Goal: Information Seeking & Learning: Learn about a topic

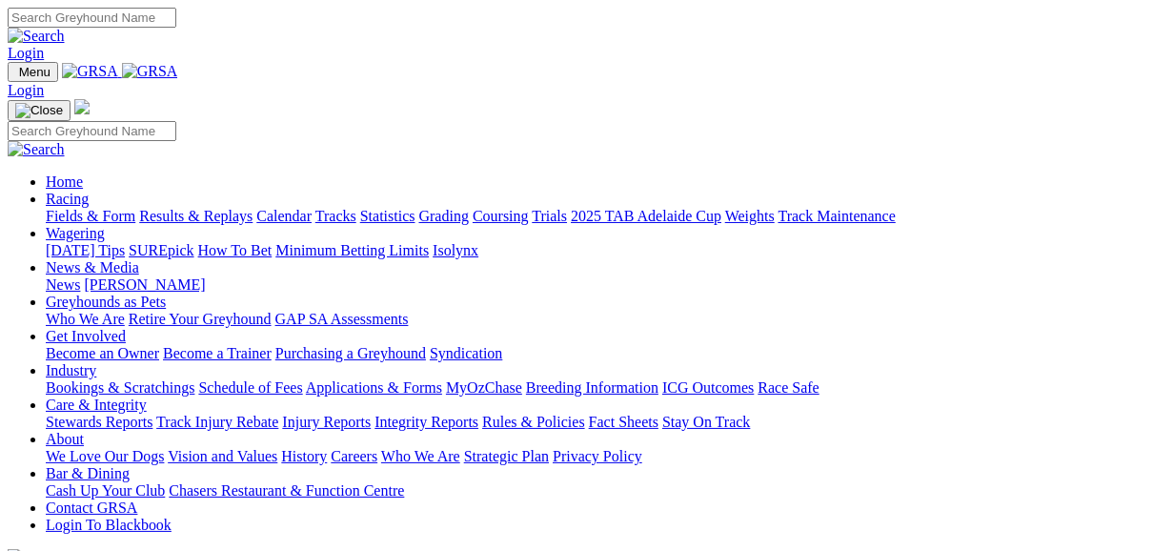
click at [103, 208] on link "Fields & Form" at bounding box center [91, 216] width 90 height 16
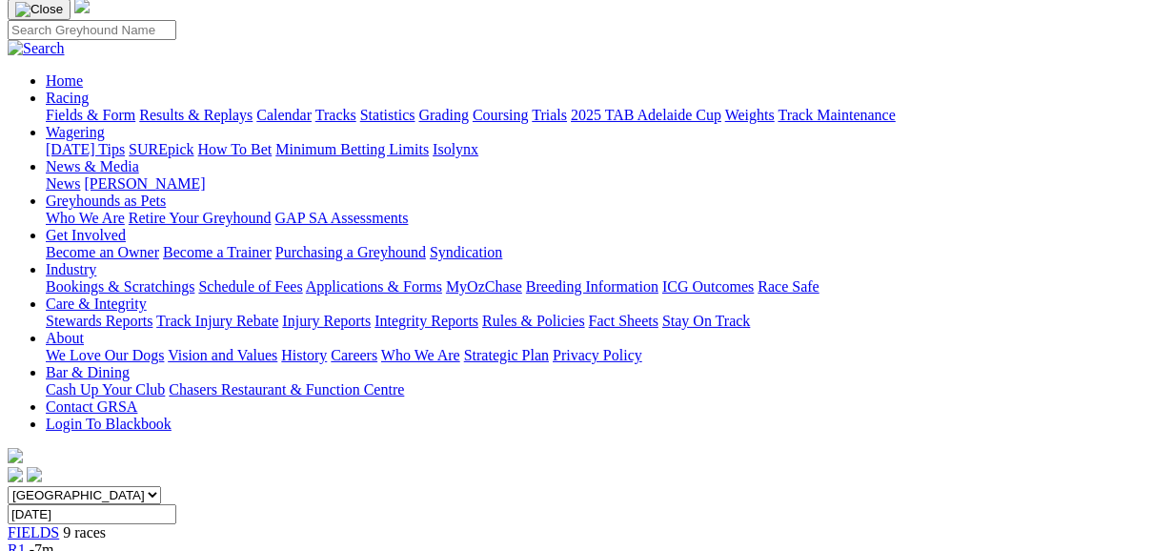
scroll to position [152, 0]
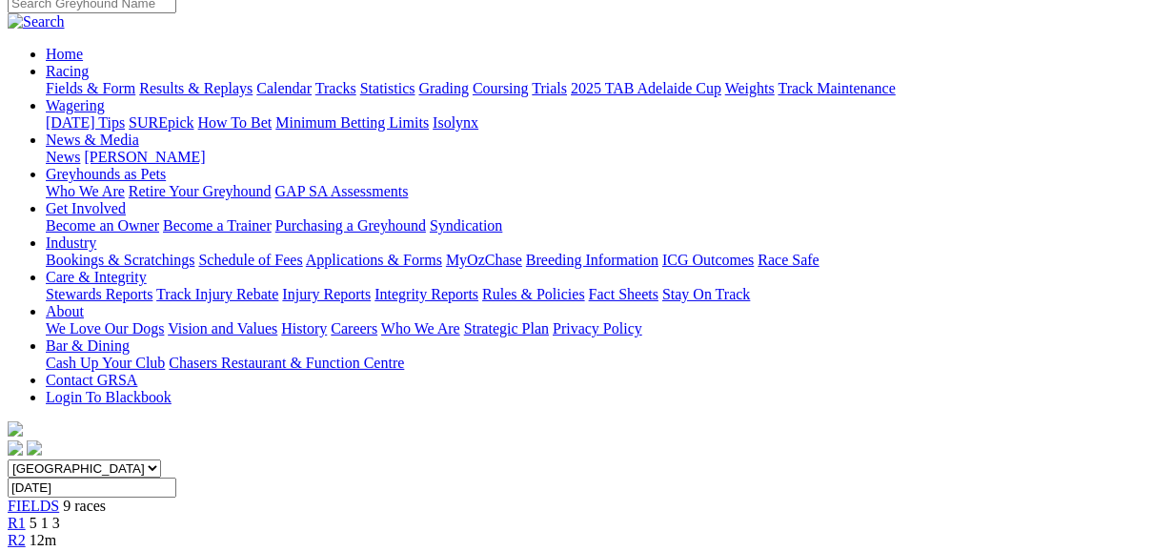
scroll to position [152, 0]
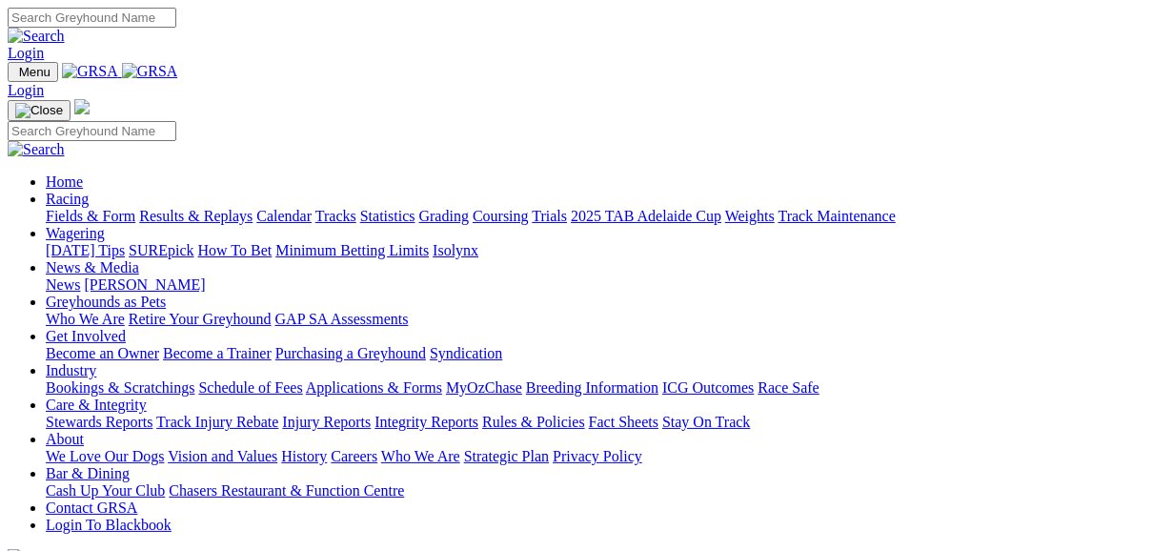
click at [74, 208] on link "Fields & Form" at bounding box center [91, 216] width 90 height 16
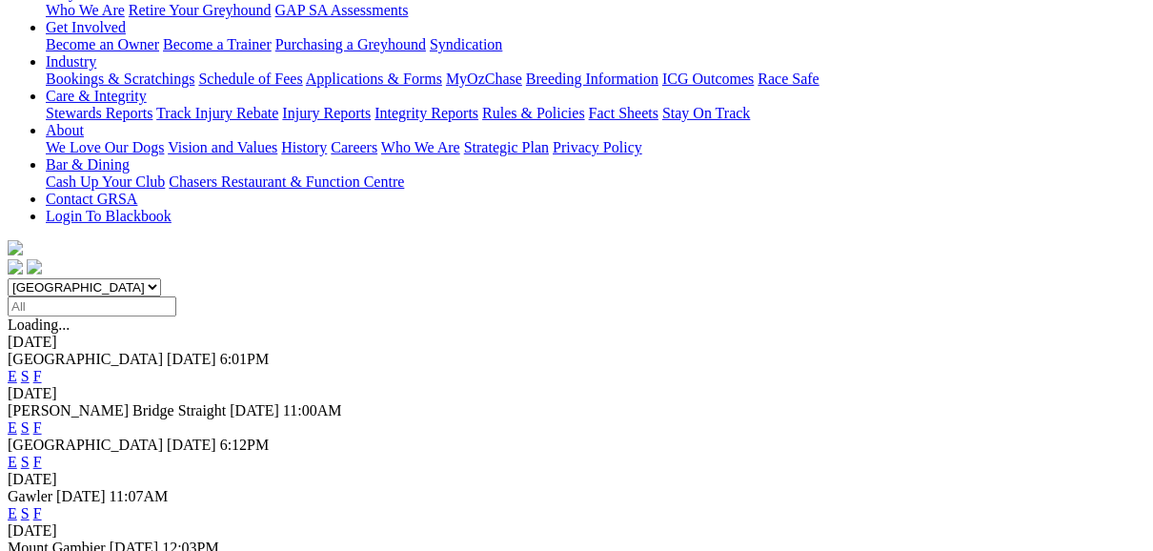
scroll to position [381, 0]
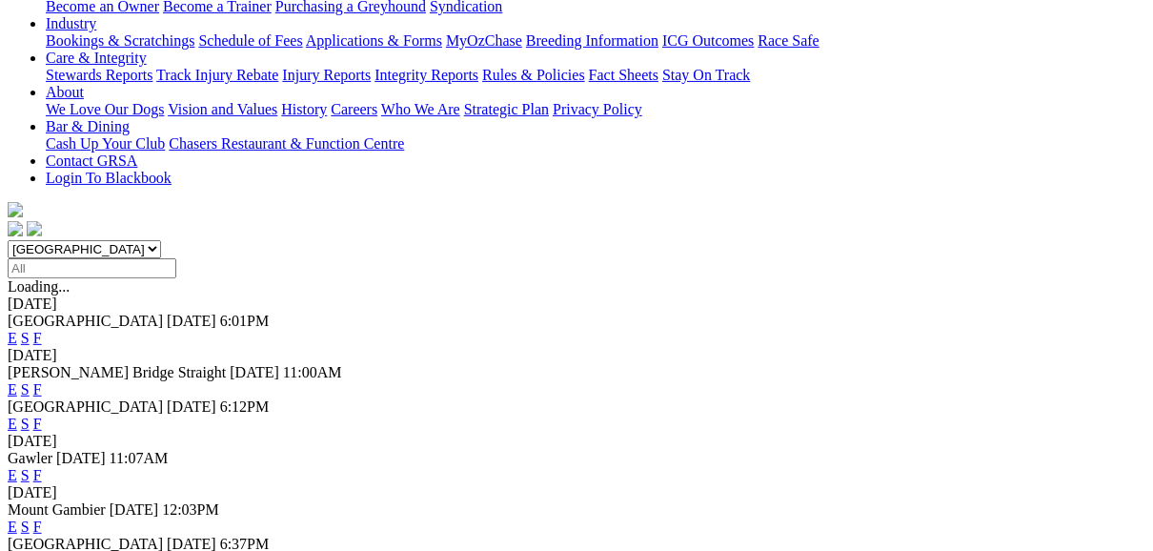
click at [42, 467] on link "F" at bounding box center [37, 475] width 9 height 16
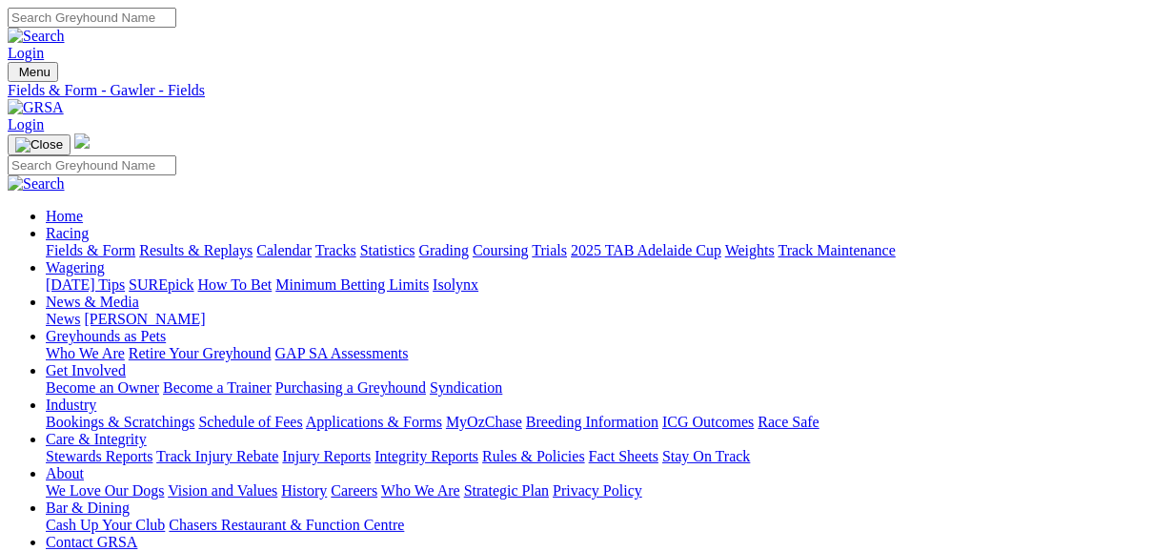
click at [111, 242] on link "Fields & Form" at bounding box center [91, 250] width 90 height 16
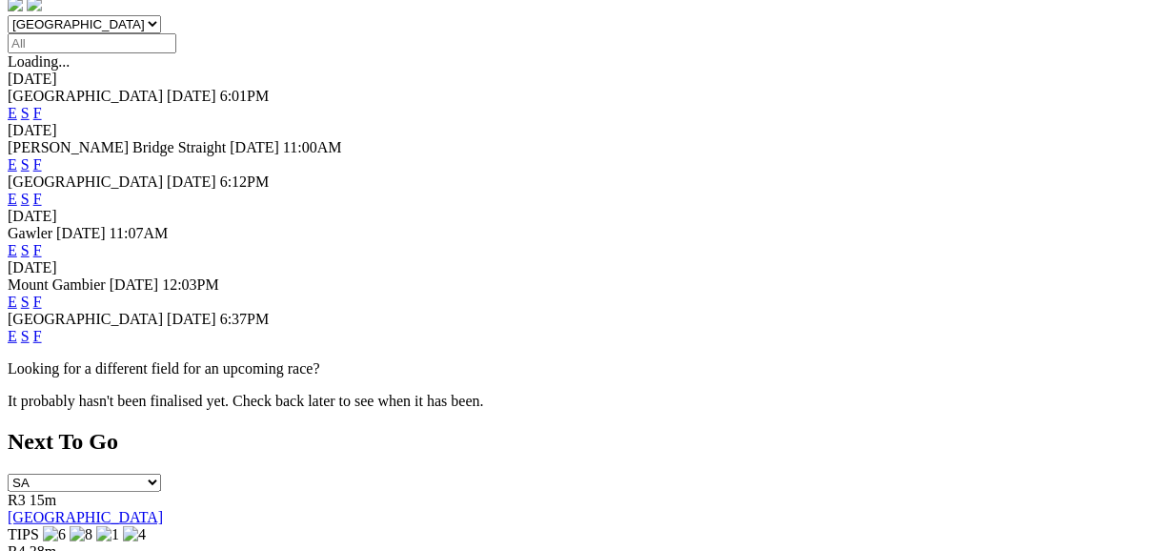
scroll to position [610, 0]
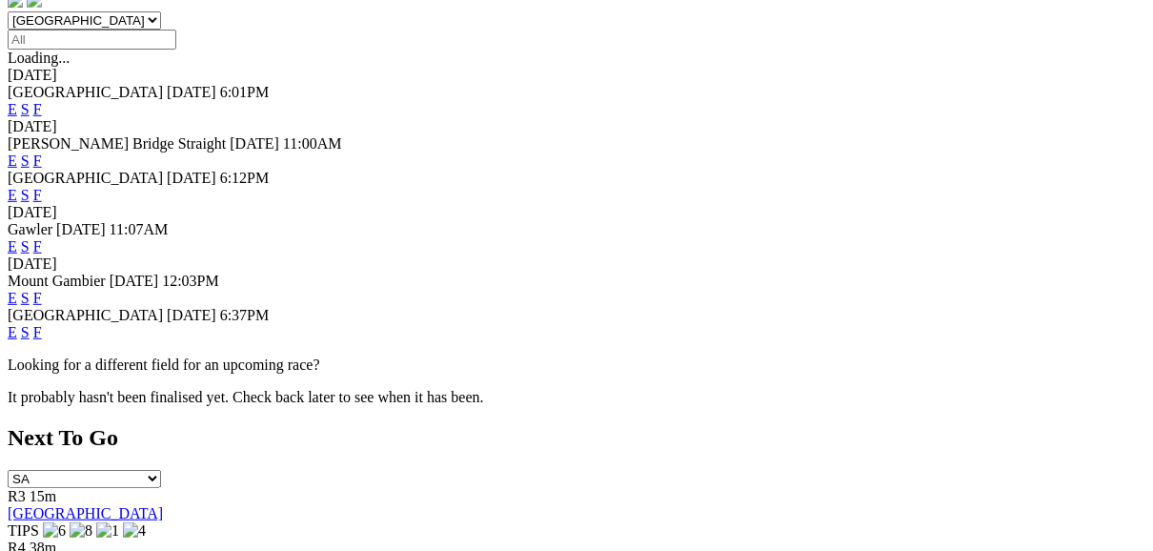
click at [42, 324] on link "F" at bounding box center [37, 332] width 9 height 16
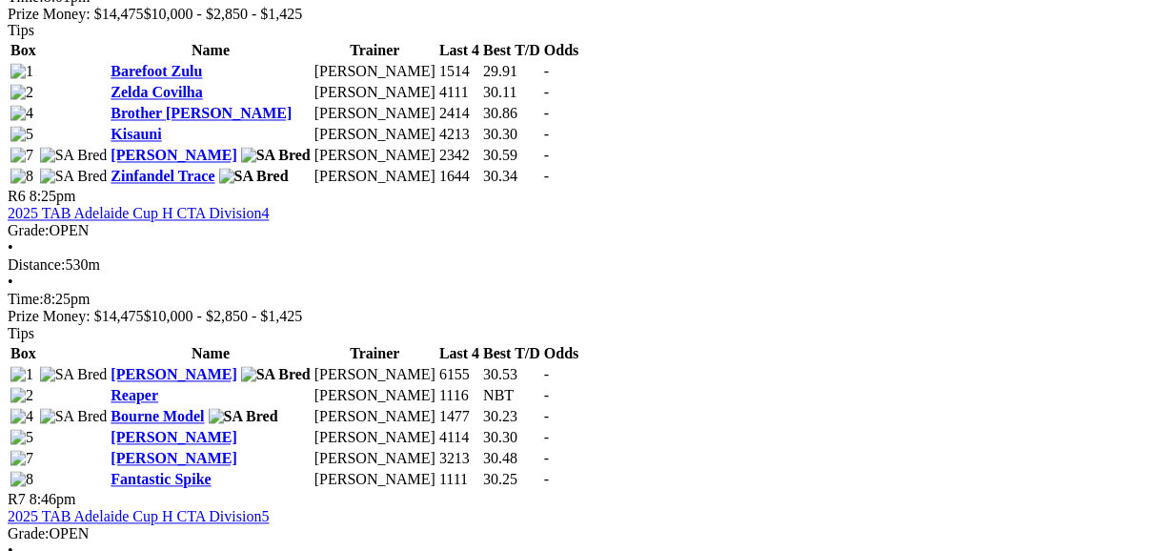
scroll to position [2211, 0]
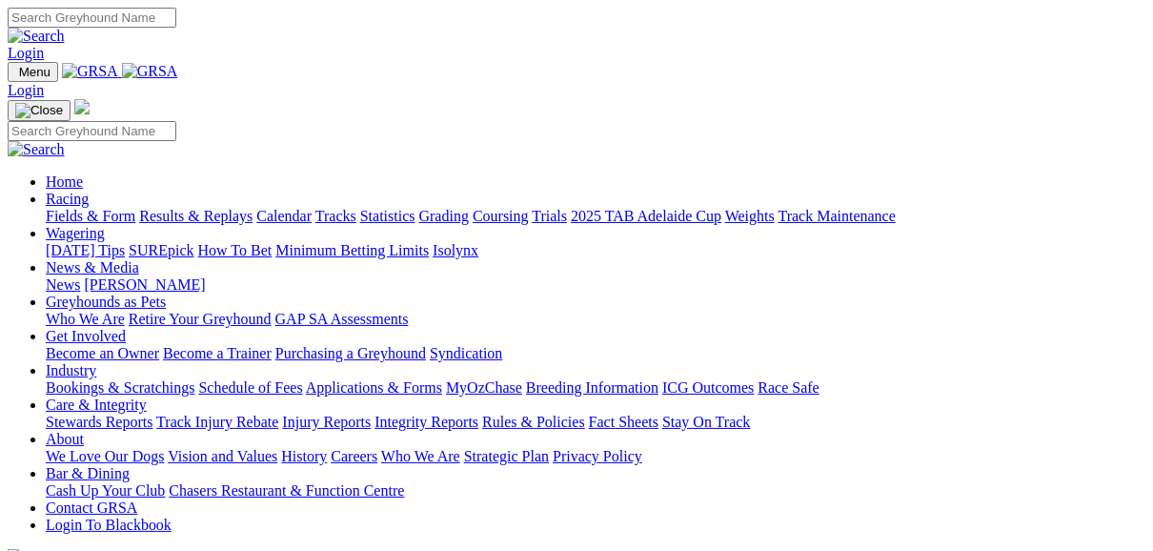
click at [74, 208] on link "Fields & Form" at bounding box center [91, 216] width 90 height 16
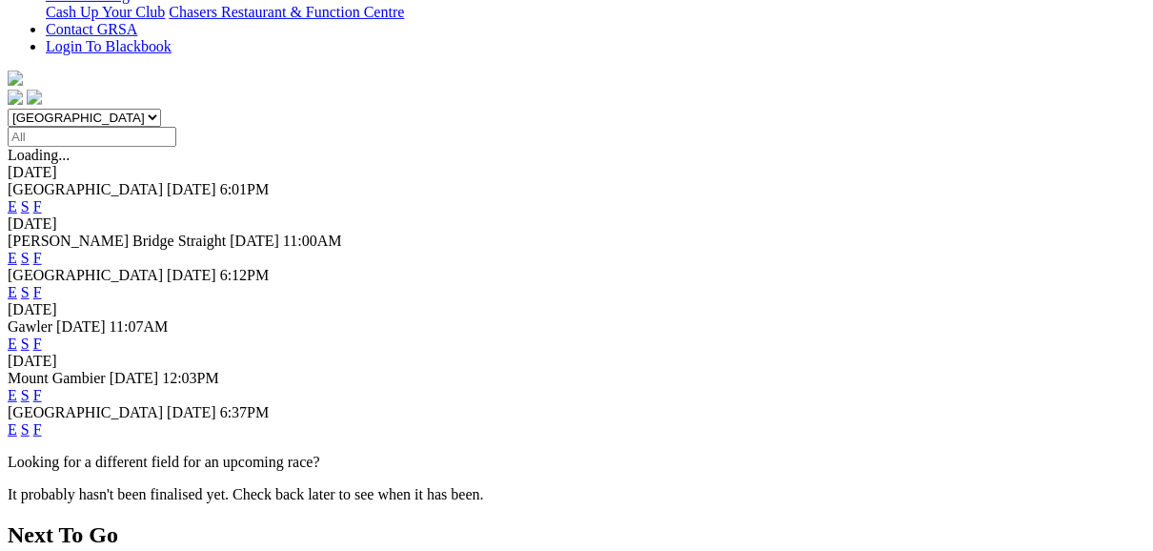
scroll to position [610, 0]
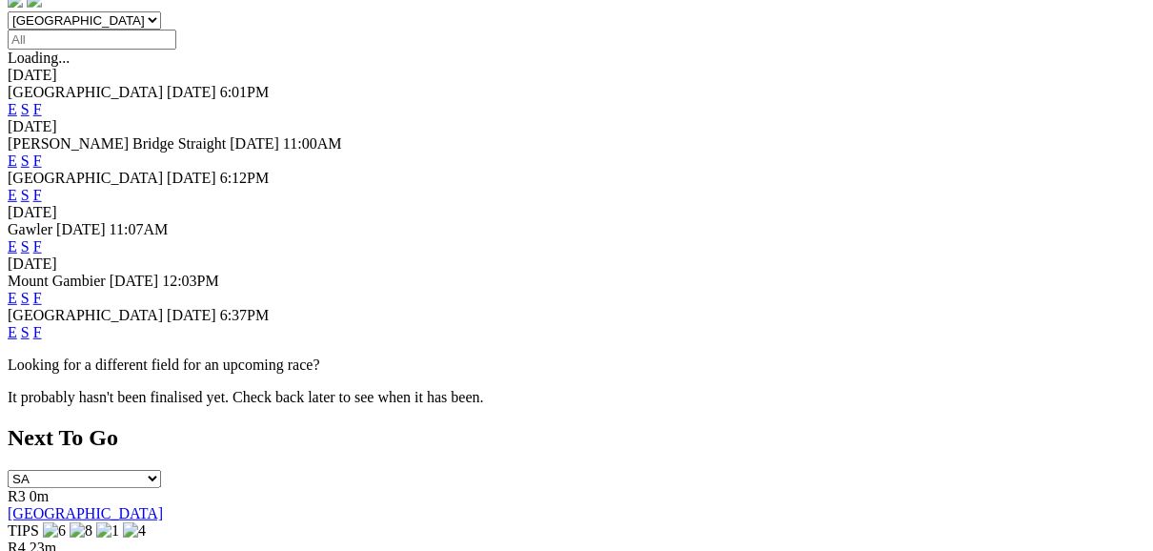
click at [17, 324] on link "E" at bounding box center [13, 332] width 10 height 16
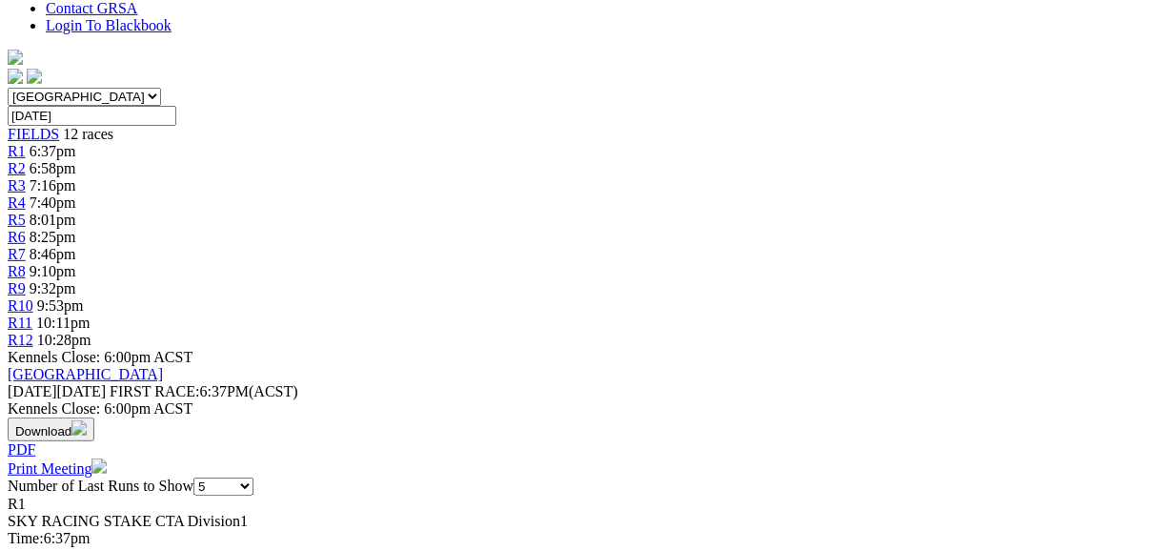
scroll to position [610, 0]
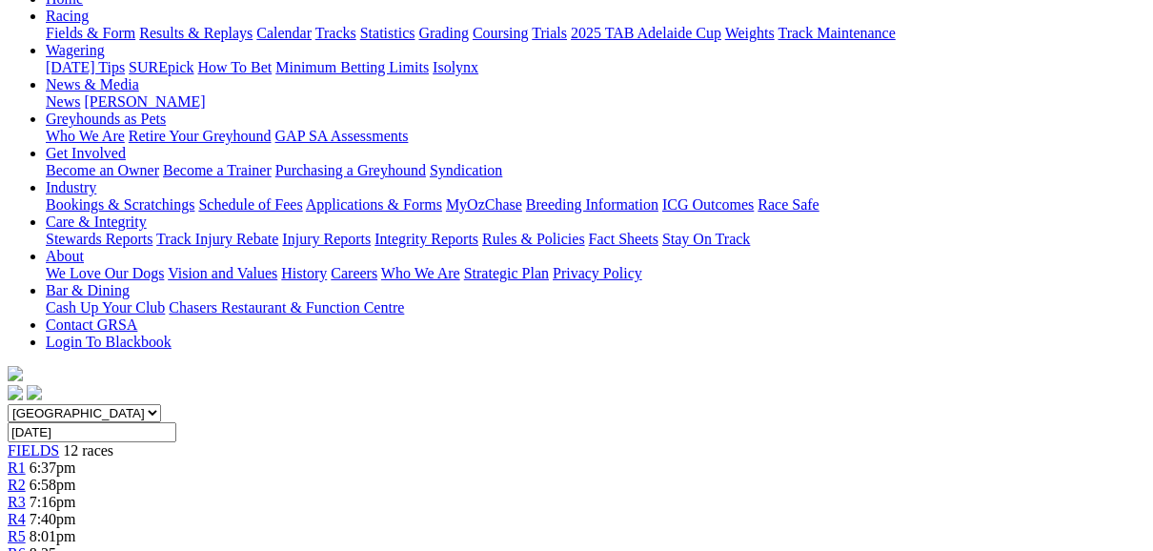
scroll to position [152, 0]
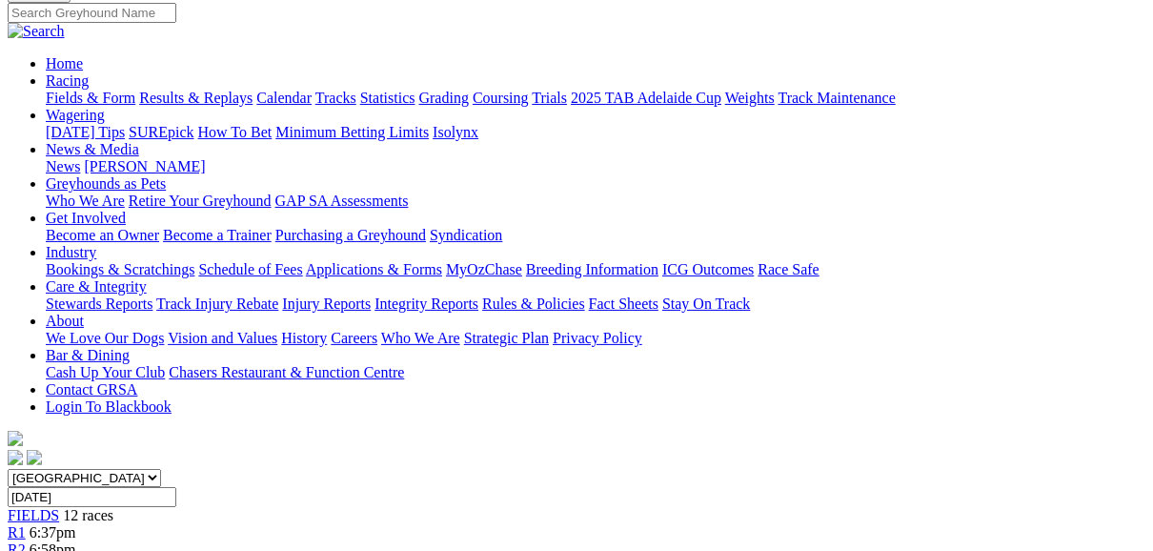
click at [26, 541] on link "R2" at bounding box center [17, 549] width 18 height 16
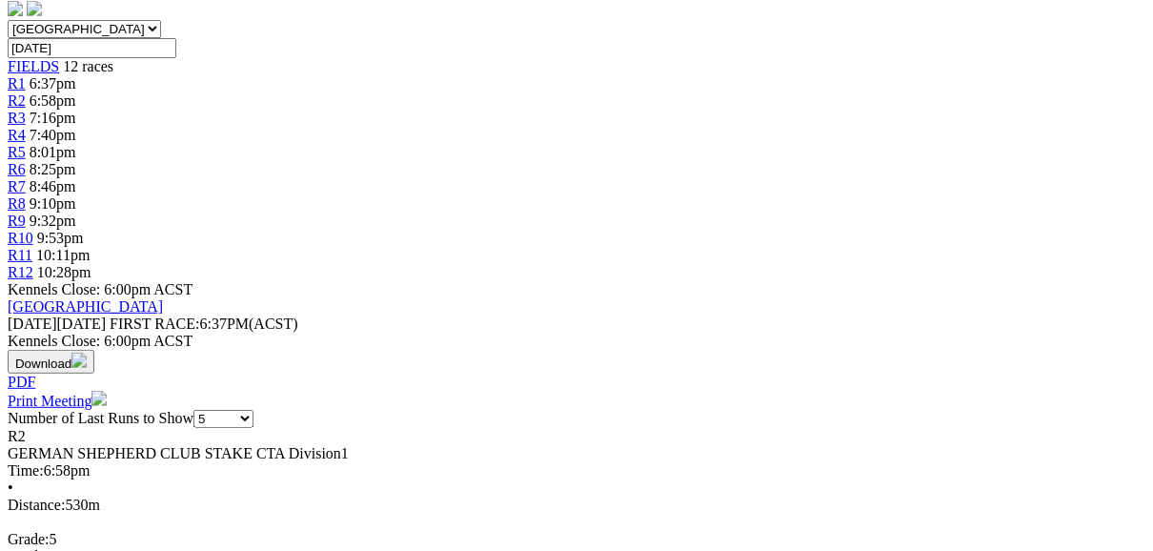
scroll to position [610, 0]
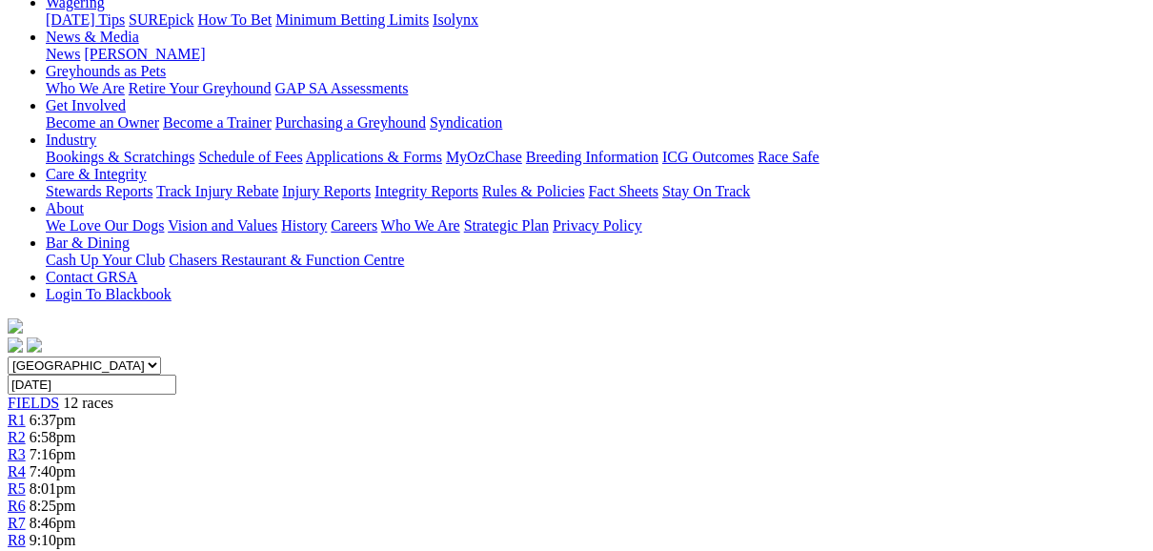
scroll to position [229, 0]
